Goal: Task Accomplishment & Management: Manage account settings

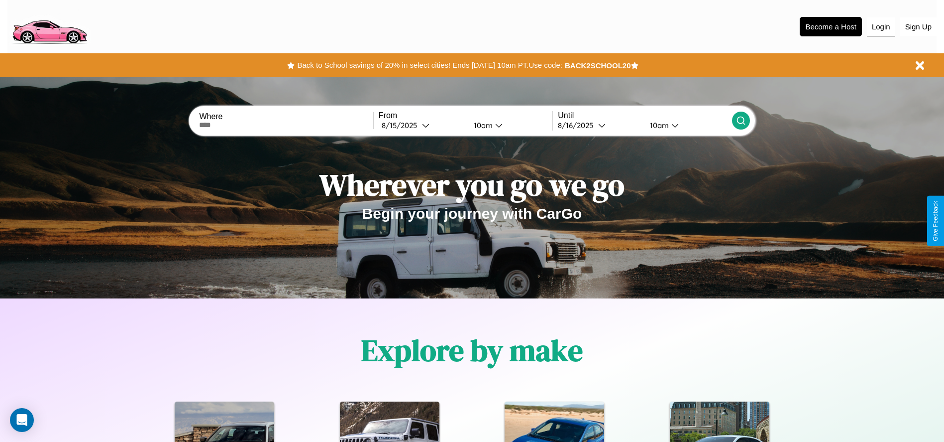
click at [881, 26] on button "Login" at bounding box center [881, 26] width 28 height 19
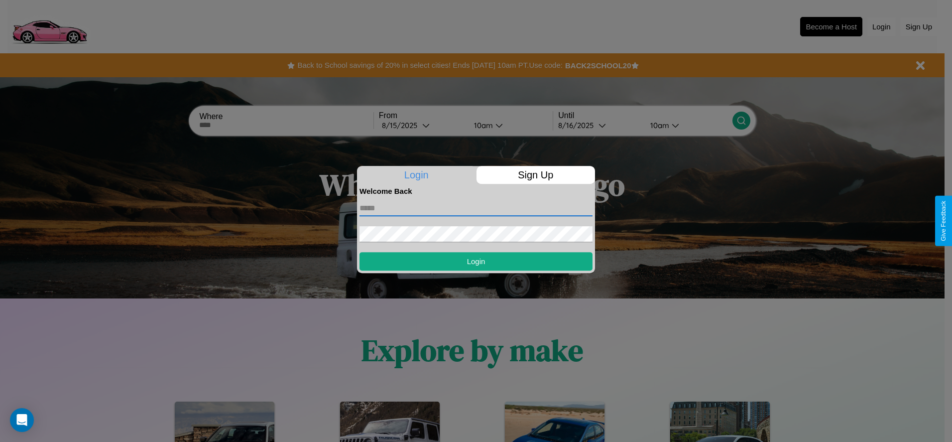
click at [476, 208] on input "text" at bounding box center [475, 208] width 233 height 16
type input "**********"
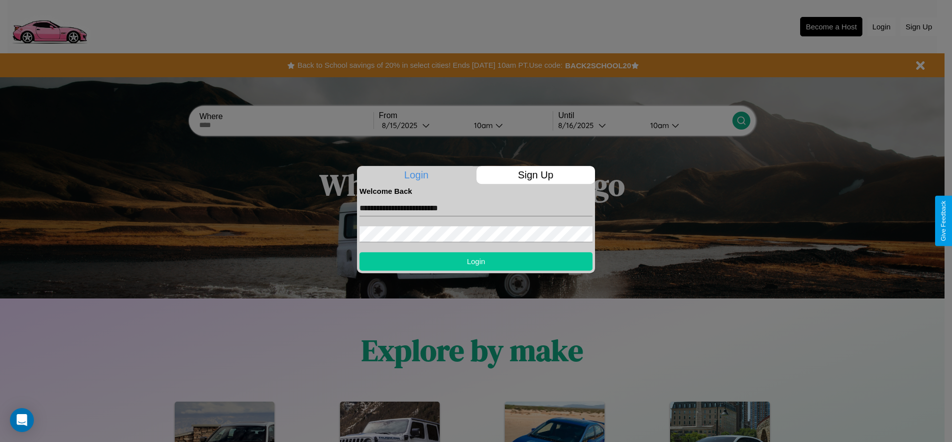
click at [476, 261] on button "Login" at bounding box center [475, 261] width 233 height 18
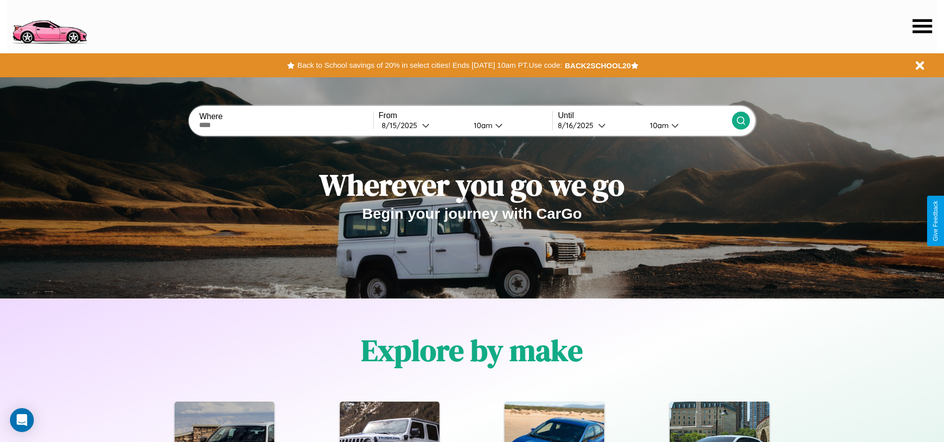
click at [922, 26] on icon at bounding box center [922, 26] width 19 height 14
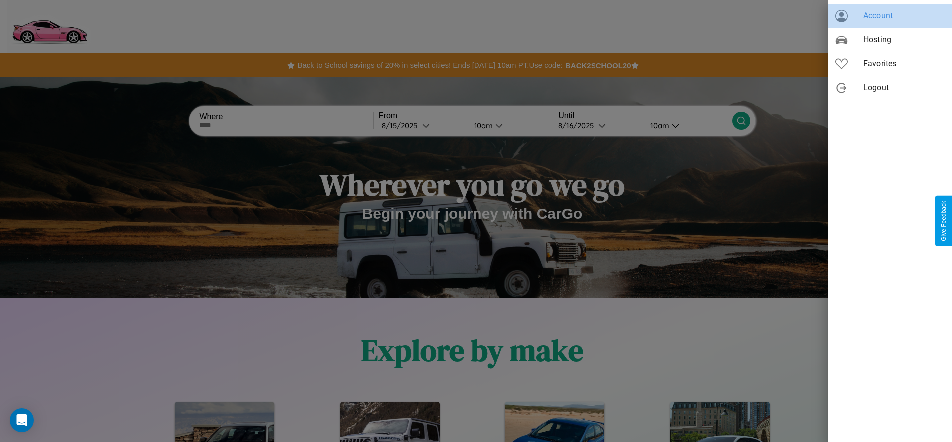
click at [890, 16] on span "Account" at bounding box center [903, 16] width 81 height 12
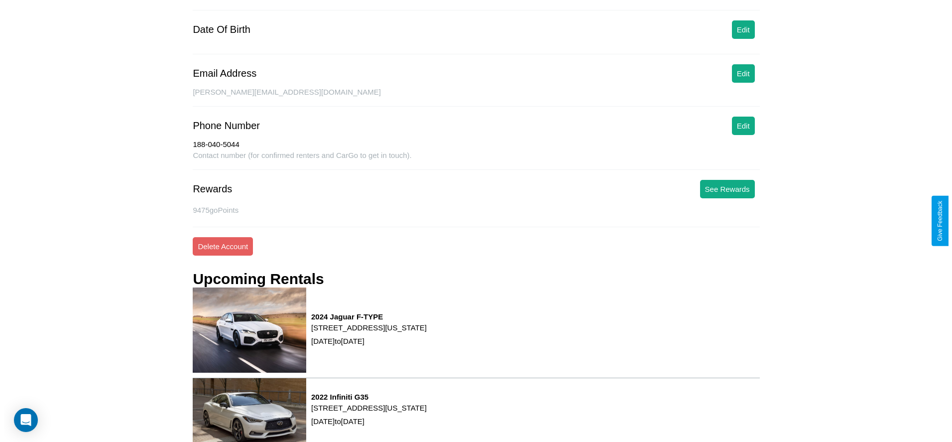
scroll to position [143, 0]
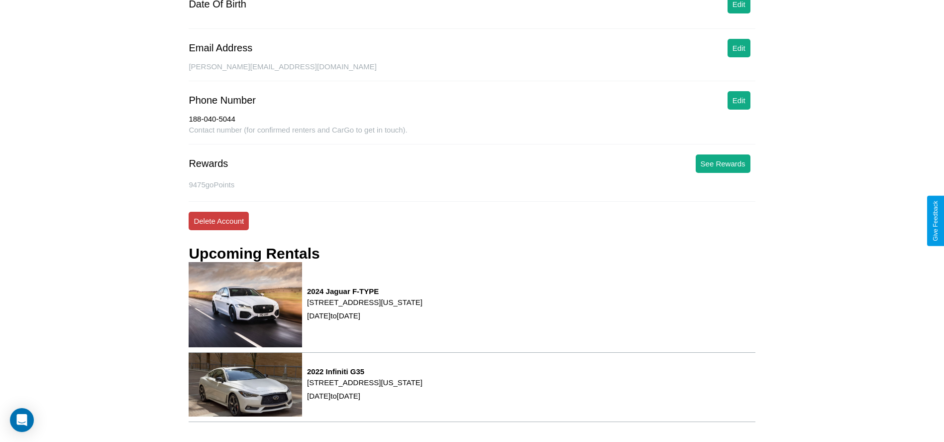
click at [219, 221] on button "Delete Account" at bounding box center [219, 221] width 60 height 18
